Goal: Task Accomplishment & Management: Manage account settings

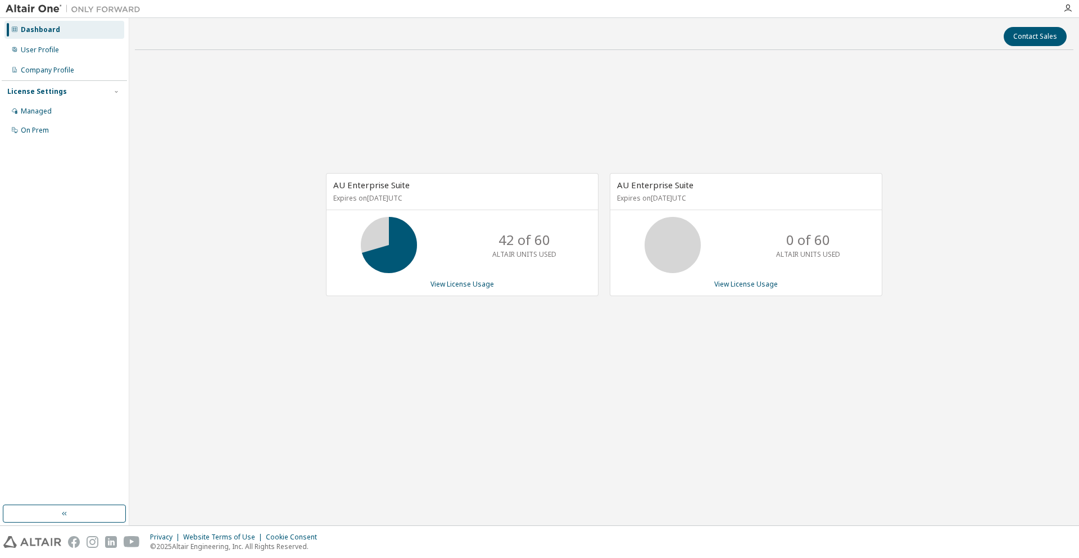
click at [70, 28] on div "Dashboard" at bounding box center [64, 30] width 120 height 18
click at [715, 282] on link "View License Usage" at bounding box center [746, 284] width 64 height 10
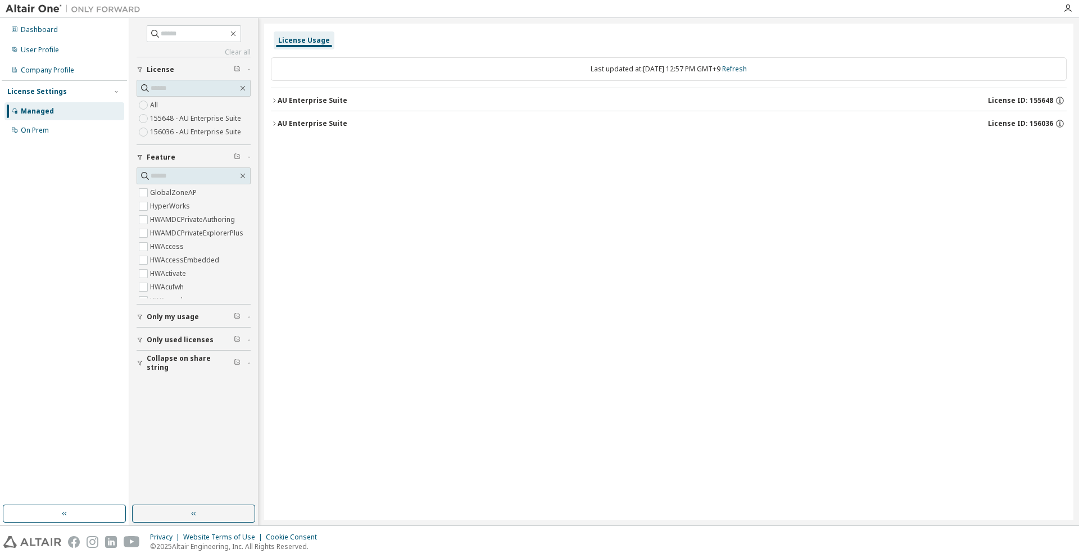
click at [499, 97] on div "AU Enterprise Suite License ID: 155648" at bounding box center [672, 101] width 789 height 10
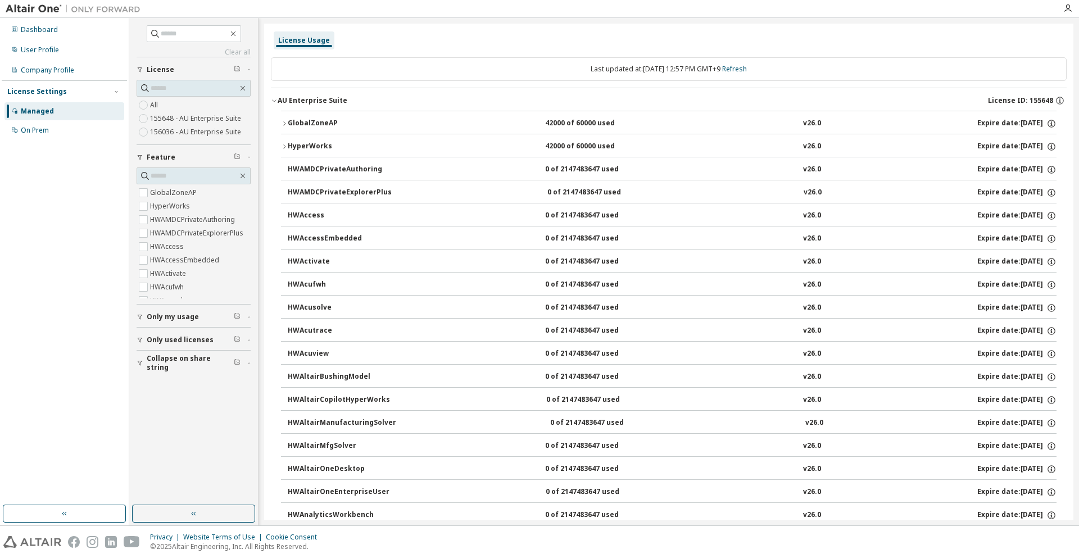
click at [400, 147] on div "HyperWorks 42000 of 60000 used v26.0 Expire date: 2026-06-01" at bounding box center [672, 147] width 769 height 10
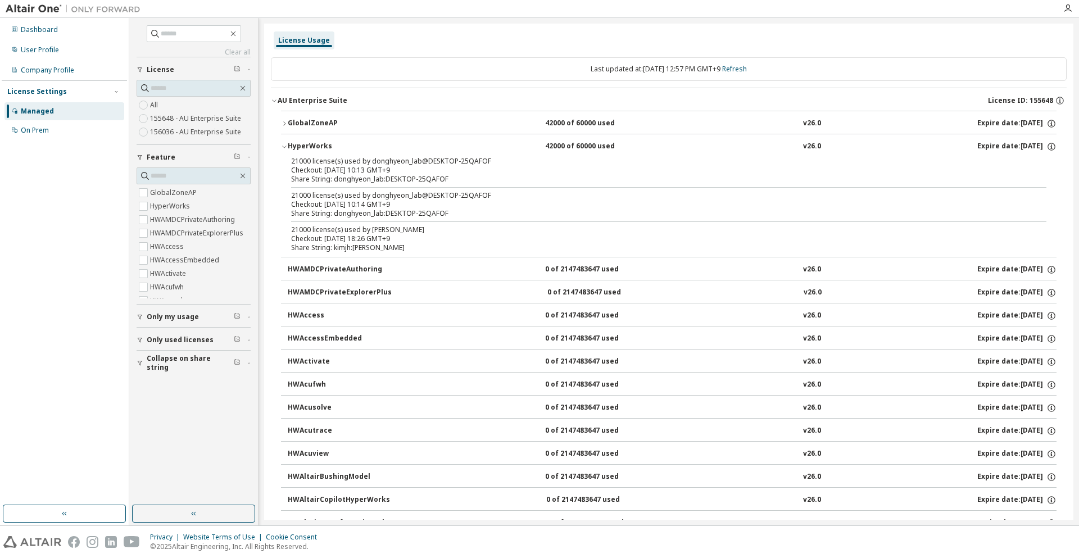
click at [400, 147] on div "HyperWorks 42000 of 60000 used v26.0 Expire date: 2026-06-01" at bounding box center [672, 147] width 769 height 10
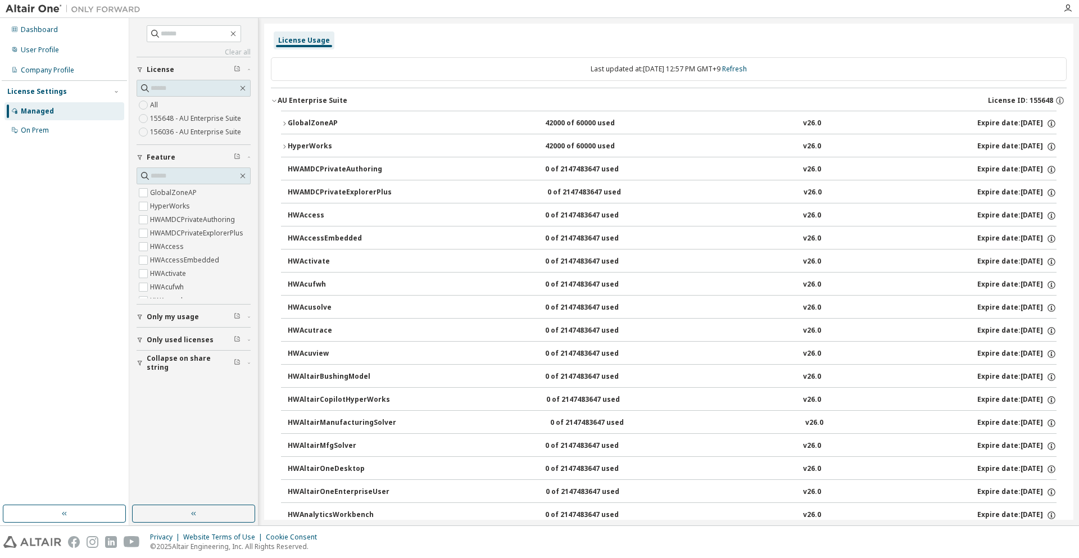
click at [328, 99] on div "AU Enterprise Suite" at bounding box center [313, 100] width 70 height 9
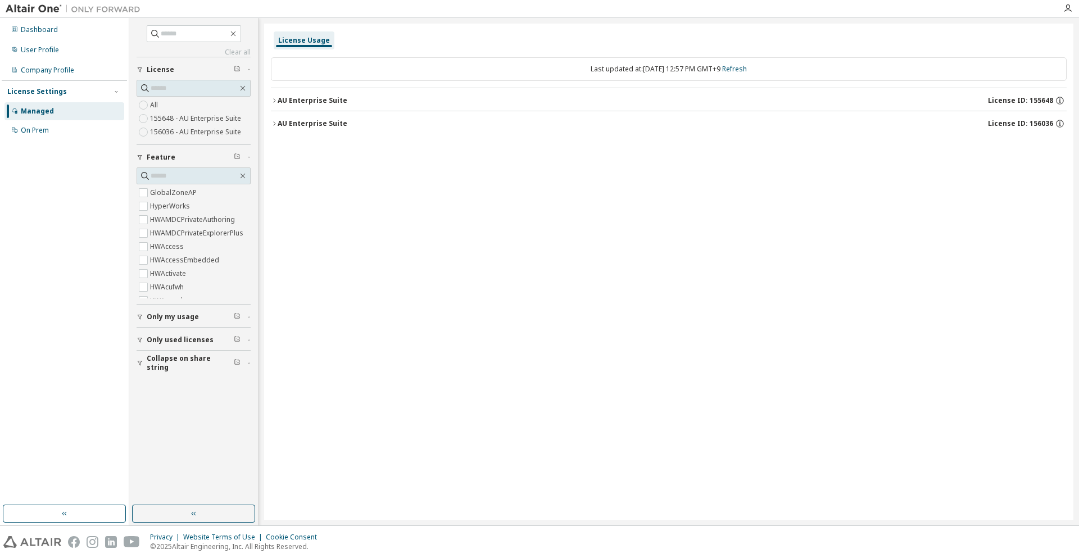
click at [333, 123] on div "AU Enterprise Suite" at bounding box center [313, 123] width 70 height 9
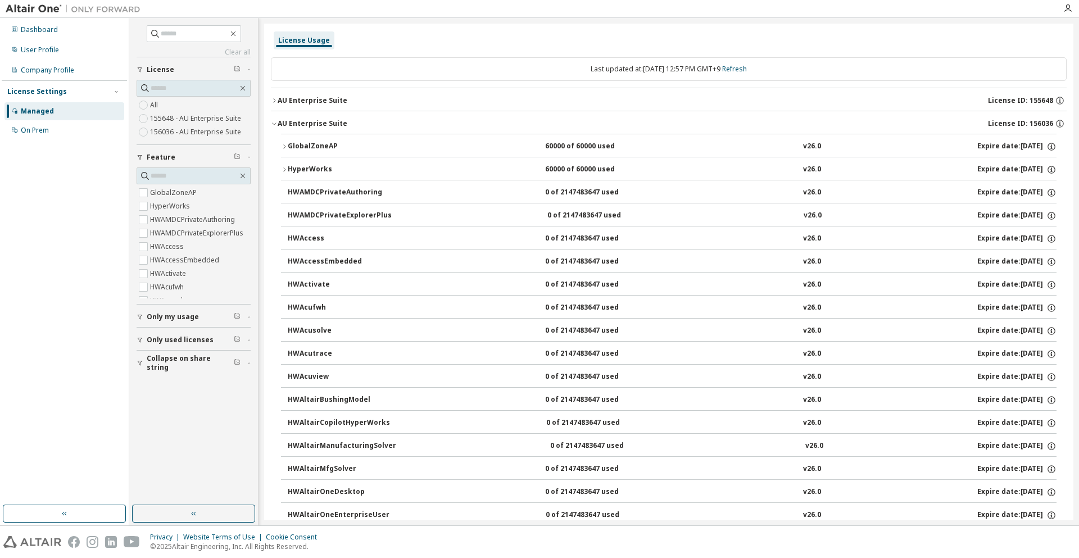
click at [330, 169] on div "HyperWorks" at bounding box center [338, 170] width 101 height 10
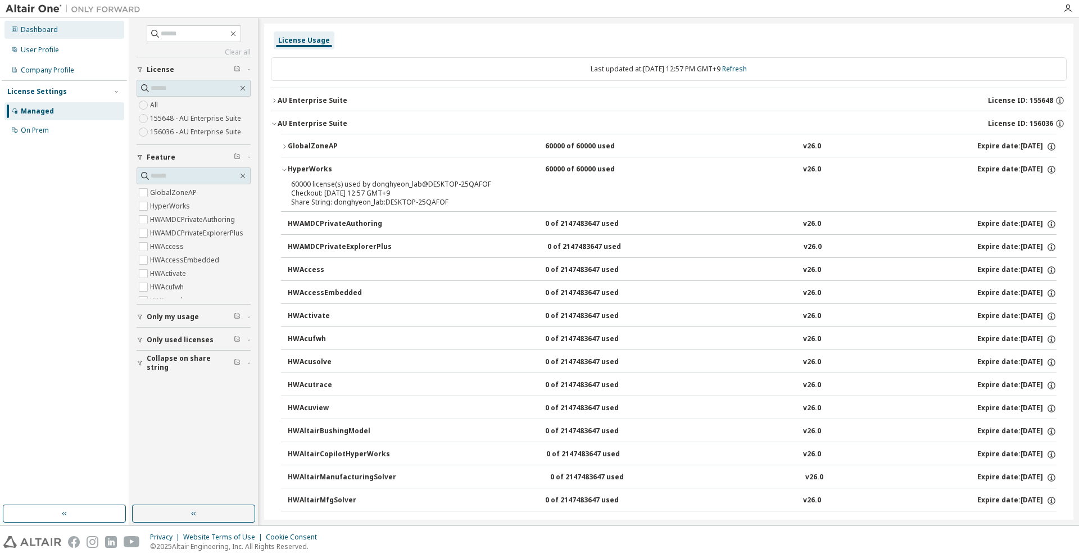
click at [65, 29] on div "Dashboard" at bounding box center [64, 30] width 120 height 18
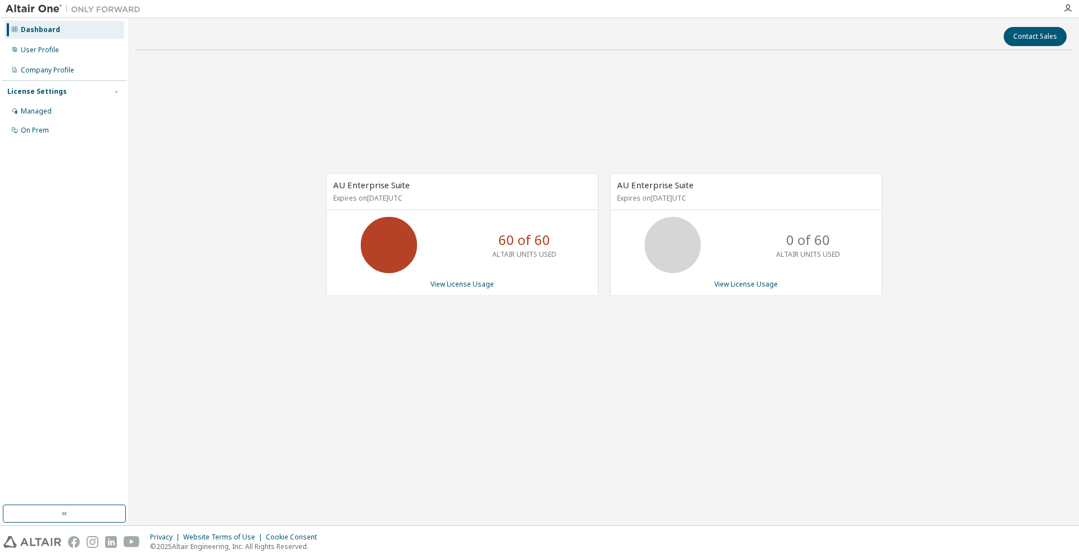
click at [822, 64] on div "AU Enterprise Suite Expires on June 1, 2026 UTC 60 of 60 ALTAIR UNITS USED View…" at bounding box center [604, 240] width 939 height 363
